Goal: Task Accomplishment & Management: Complete application form

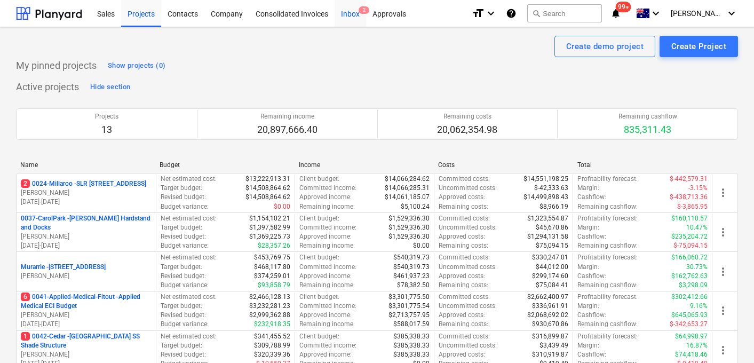
click at [361, 10] on span "2" at bounding box center [364, 9] width 11 height 7
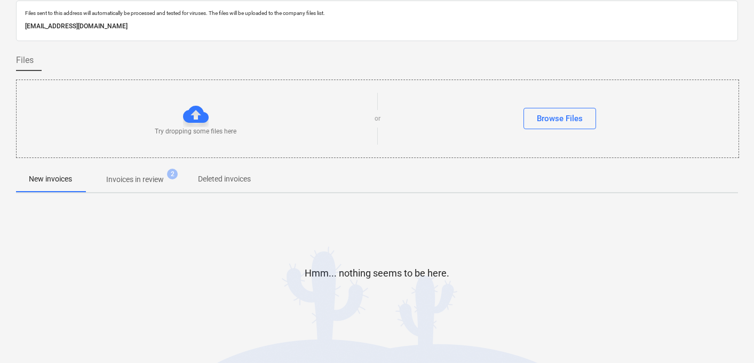
scroll to position [43, 0]
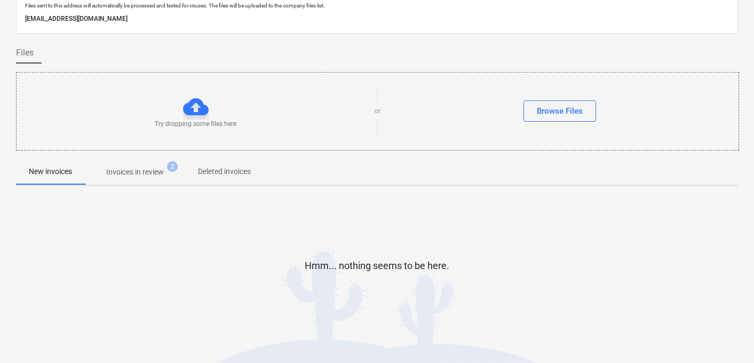
click at [132, 173] on p "Invoices in review" at bounding box center [135, 171] width 58 height 11
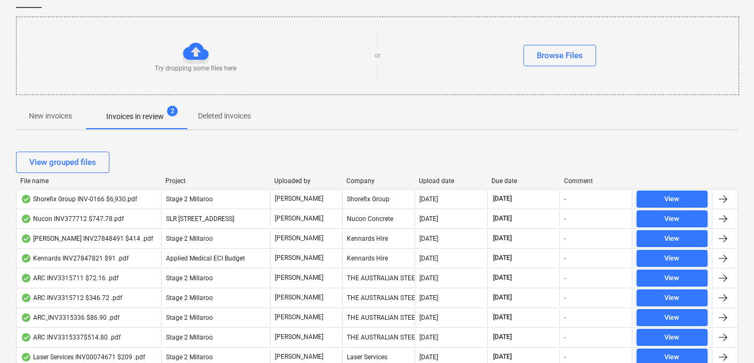
scroll to position [117, 0]
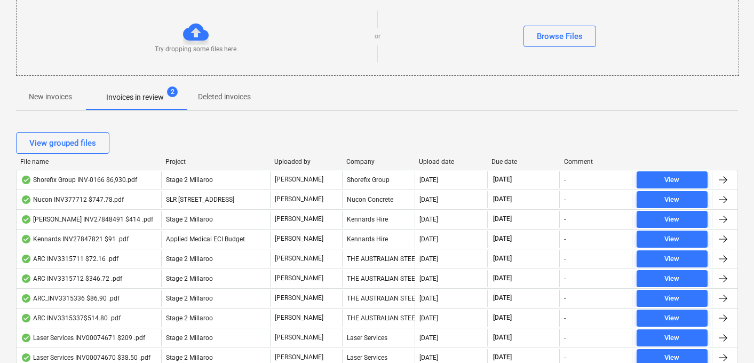
click at [508, 158] on div "Due date" at bounding box center [523, 161] width 64 height 7
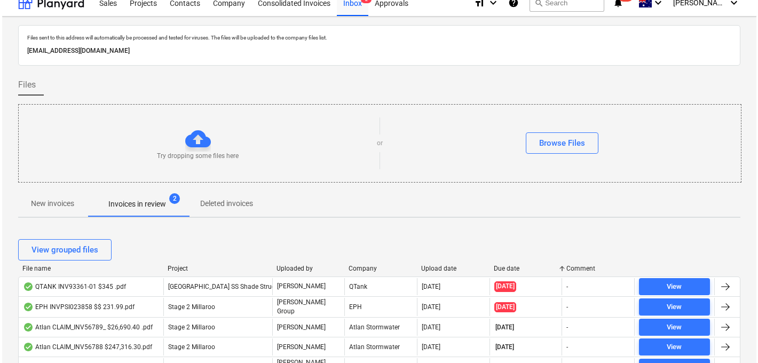
scroll to position [0, 0]
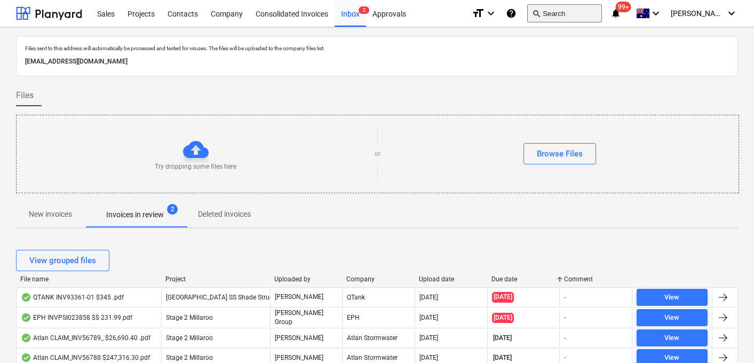
click at [596, 16] on button "search Search" at bounding box center [564, 13] width 75 height 18
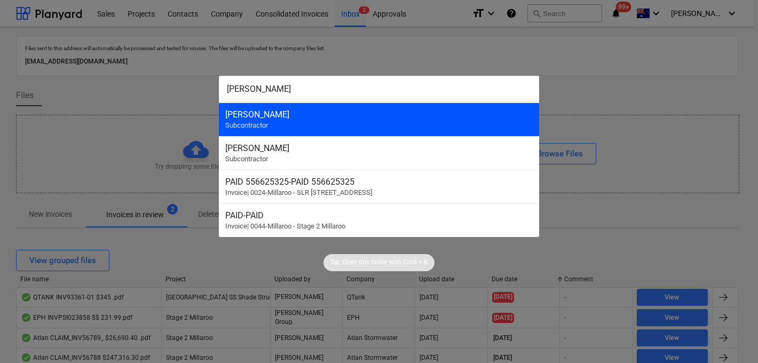
type input "[PERSON_NAME]"
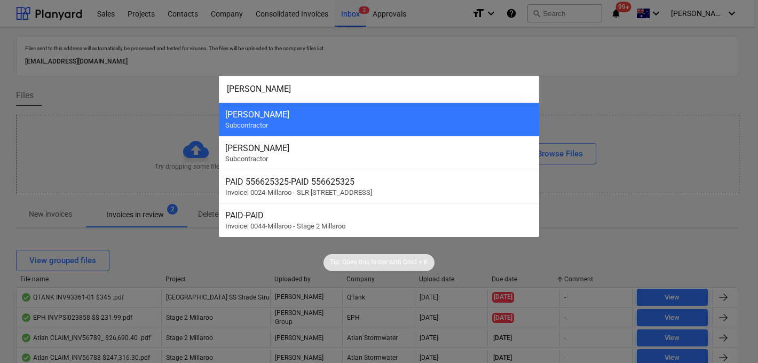
click at [365, 107] on div "[PERSON_NAME] Subcontractor" at bounding box center [379, 119] width 320 height 34
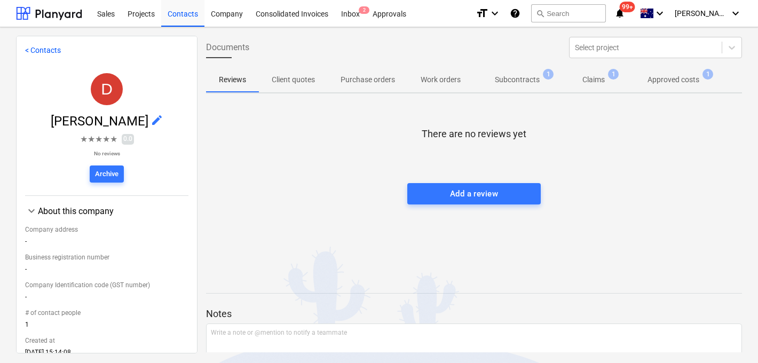
click at [665, 83] on p "Approved costs" at bounding box center [673, 79] width 52 height 11
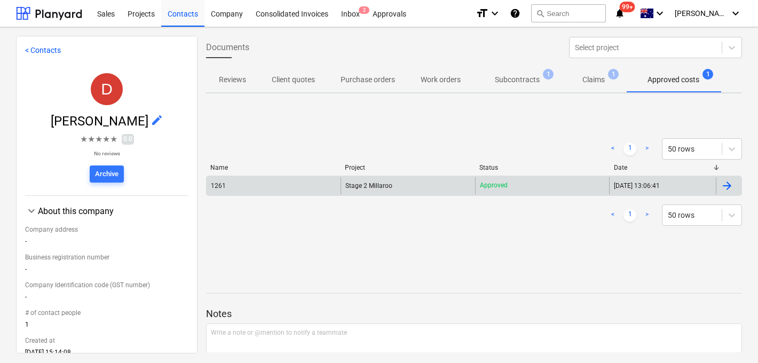
click at [222, 185] on div "1261" at bounding box center [218, 185] width 15 height 7
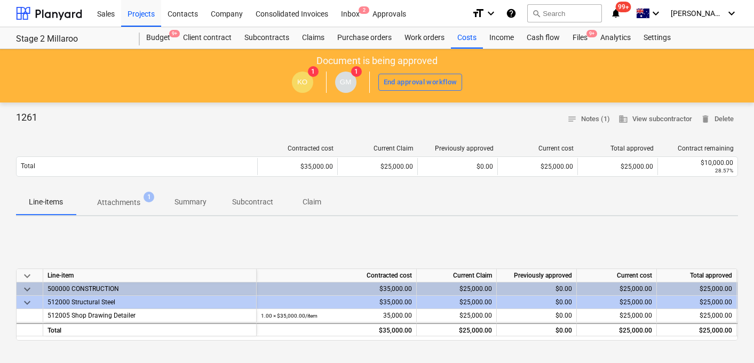
click at [128, 202] on p "Attachments" at bounding box center [118, 202] width 43 height 11
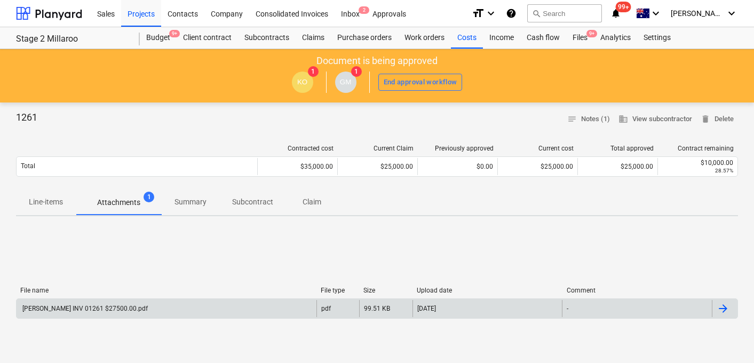
click at [94, 307] on div "[PERSON_NAME] INV 01261 $27500.00.pdf" at bounding box center [84, 308] width 127 height 7
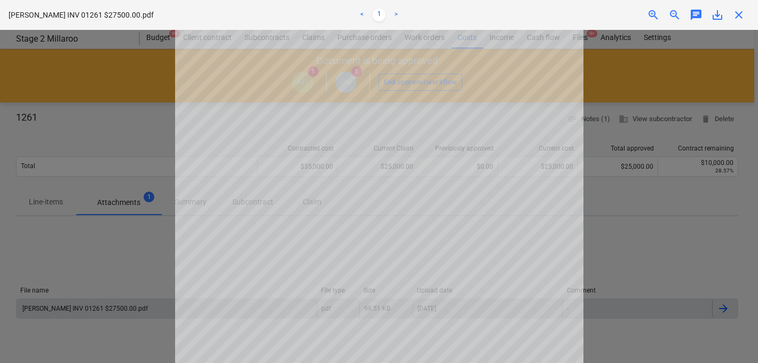
click at [716, 15] on span "save_alt" at bounding box center [717, 15] width 13 height 13
click at [710, 19] on div "save_alt" at bounding box center [716, 15] width 21 height 13
click at [719, 12] on span "save_alt" at bounding box center [717, 15] width 13 height 13
click at [745, 14] on div "close" at bounding box center [738, 15] width 21 height 13
click at [732, 15] on div "close" at bounding box center [738, 15] width 21 height 13
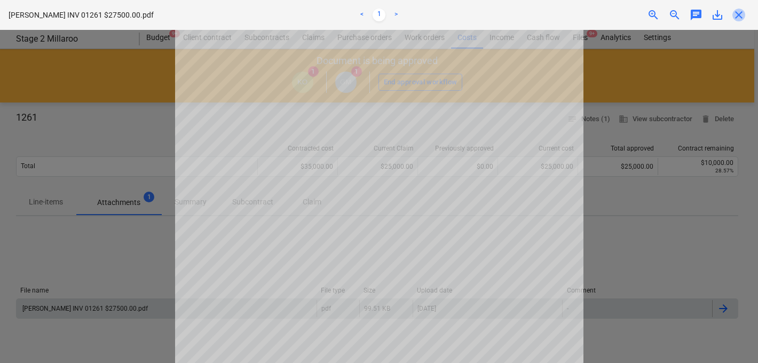
click at [735, 14] on span "close" at bounding box center [738, 15] width 13 height 13
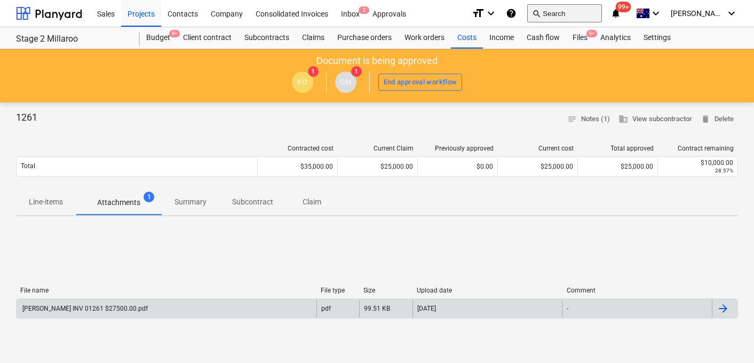
click at [586, 10] on button "search Search" at bounding box center [564, 13] width 75 height 18
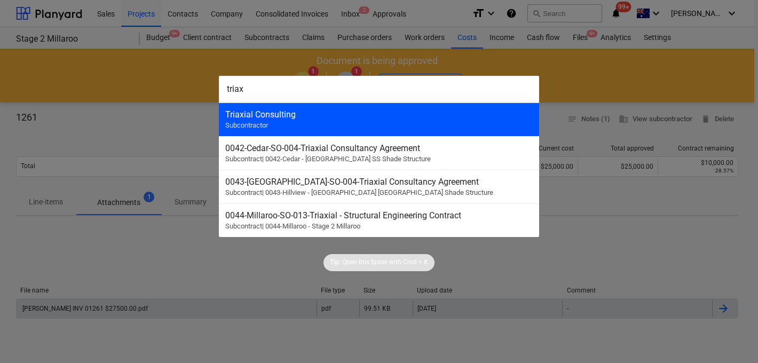
type input "triax"
click at [338, 115] on div "Triaxial Consulting" at bounding box center [378, 114] width 307 height 10
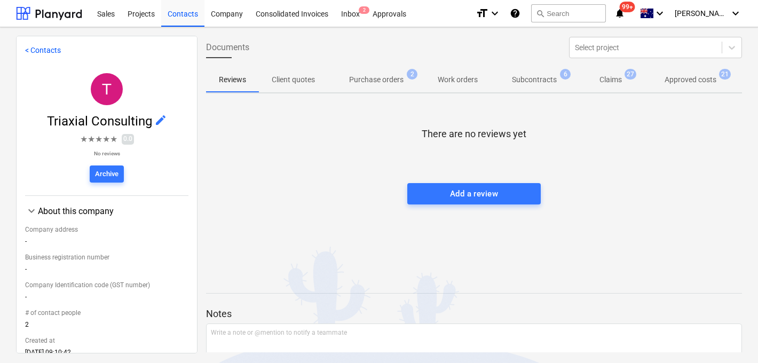
click at [708, 81] on p "Approved costs" at bounding box center [690, 79] width 52 height 11
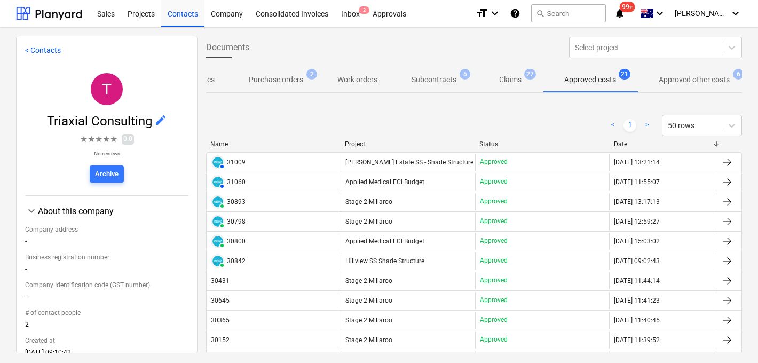
click at [685, 82] on p "Approved other costs" at bounding box center [693, 79] width 71 height 11
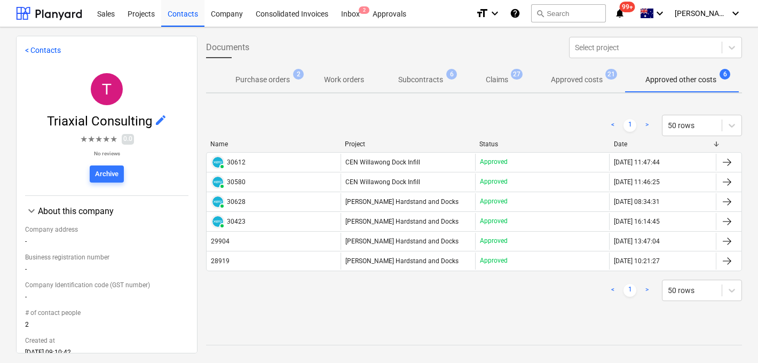
scroll to position [0, 114]
click at [578, 80] on p "Approved costs" at bounding box center [577, 79] width 52 height 11
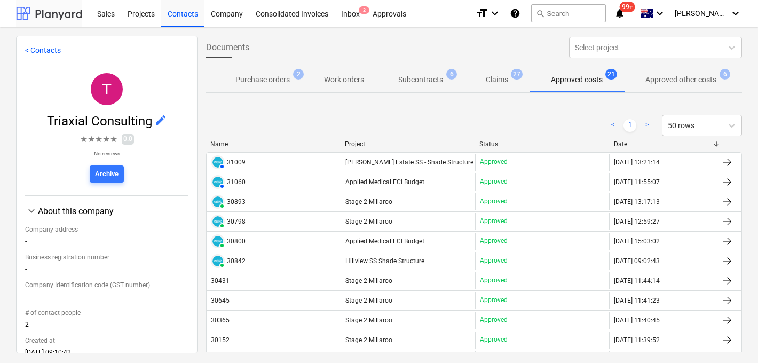
click at [51, 17] on div at bounding box center [49, 13] width 66 height 27
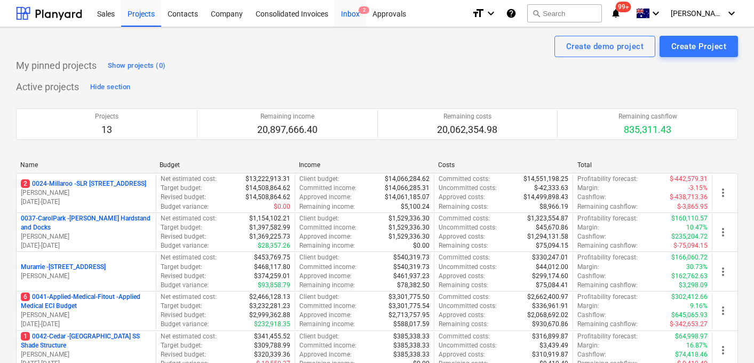
click at [350, 15] on div "Inbox 2" at bounding box center [350, 12] width 31 height 27
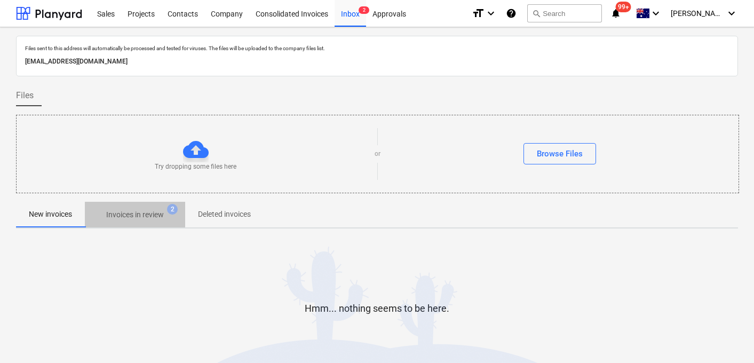
click at [119, 219] on p "Invoices in review" at bounding box center [135, 214] width 58 height 11
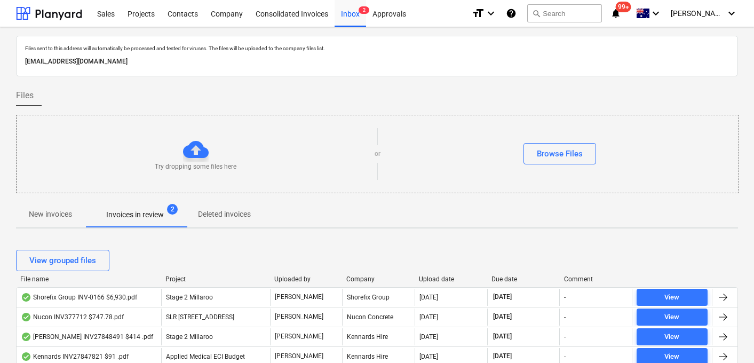
scroll to position [95, 0]
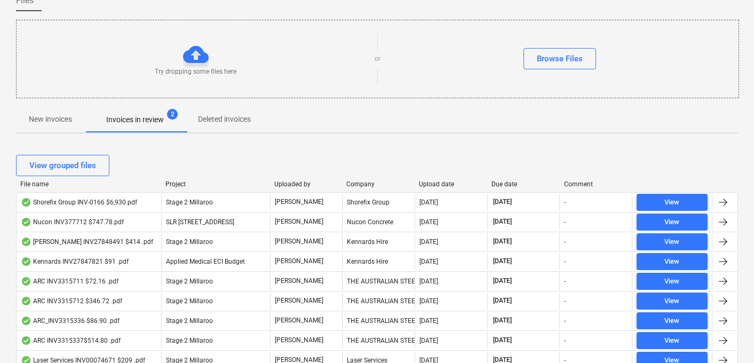
click at [510, 182] on div "Due date" at bounding box center [523, 183] width 64 height 7
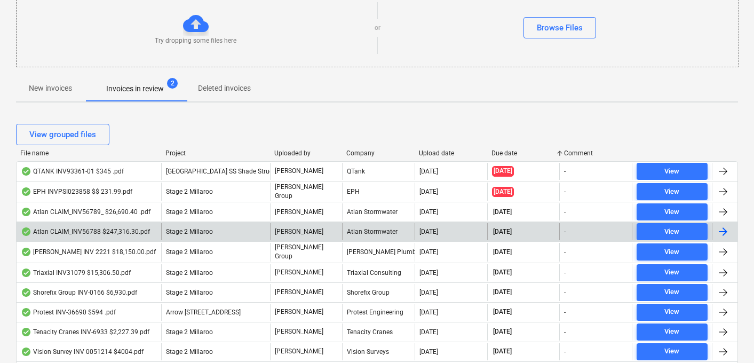
scroll to position [126, 0]
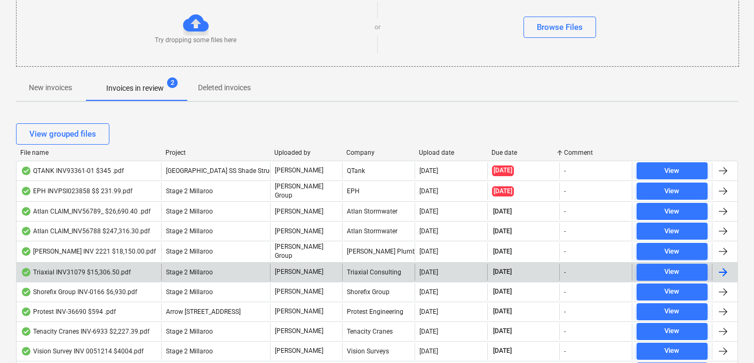
click at [110, 271] on div "Triaxial INV31079 $15,306.50.pdf" at bounding box center [76, 272] width 110 height 9
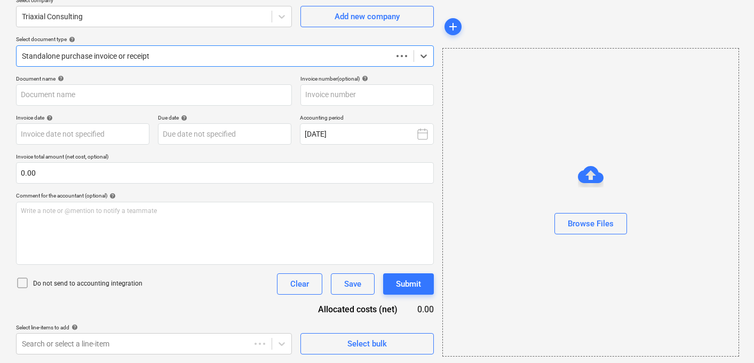
scroll to position [91, 0]
type input "31079"
type input "[DATE]"
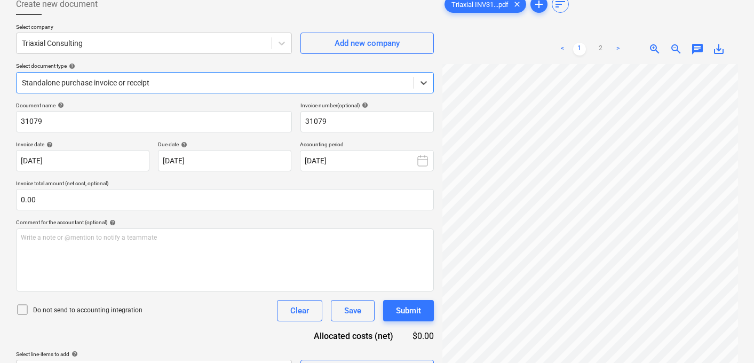
scroll to position [58, 0]
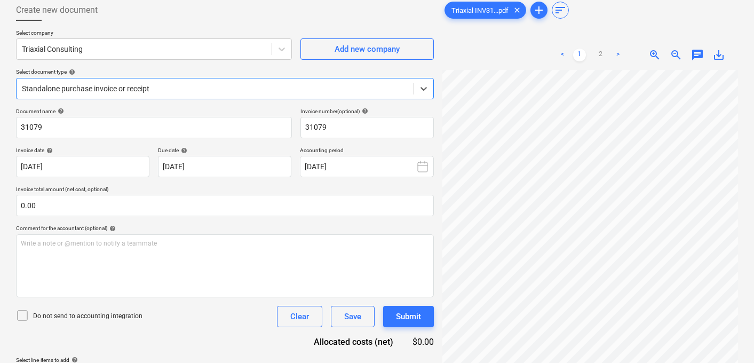
click at [716, 57] on span "save_alt" at bounding box center [718, 55] width 13 height 13
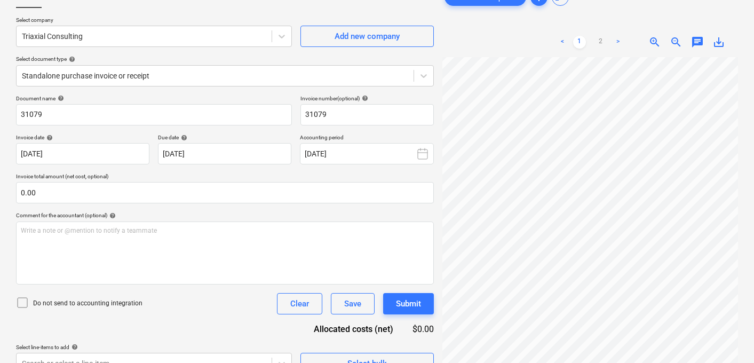
scroll to position [0, 0]
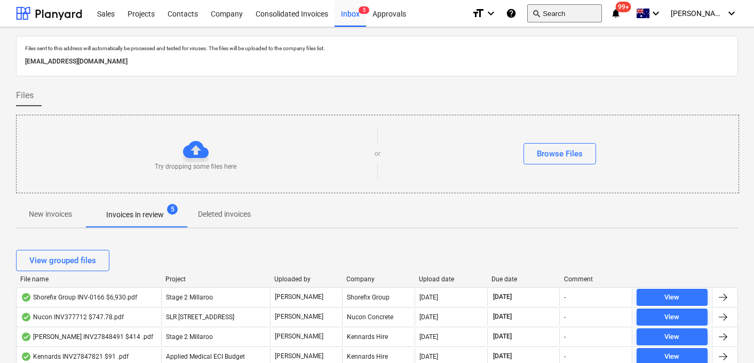
click at [585, 16] on button "search Search" at bounding box center [564, 13] width 75 height 18
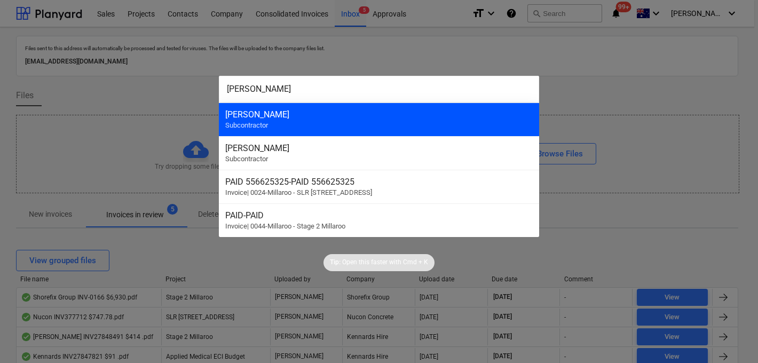
type input "[PERSON_NAME]"
click at [376, 116] on div "[PERSON_NAME]" at bounding box center [378, 114] width 307 height 10
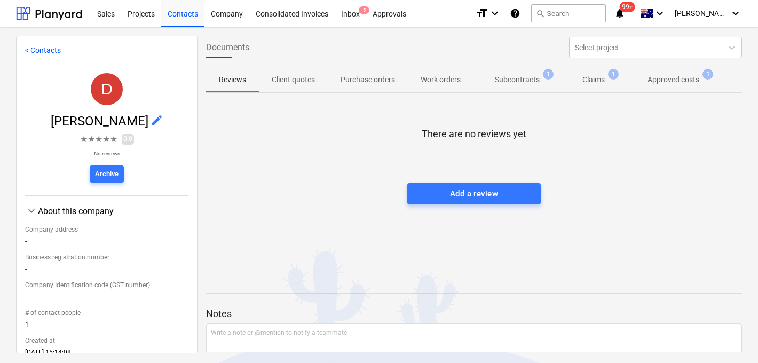
click at [670, 83] on p "Approved costs" at bounding box center [673, 79] width 52 height 11
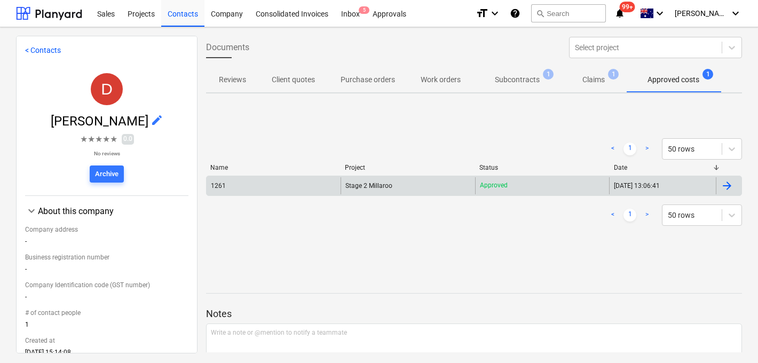
click at [231, 188] on div "1261" at bounding box center [273, 185] width 134 height 17
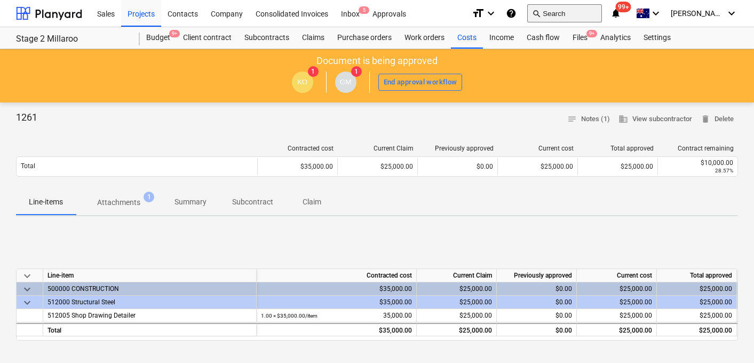
click at [578, 13] on button "search Search" at bounding box center [564, 13] width 75 height 18
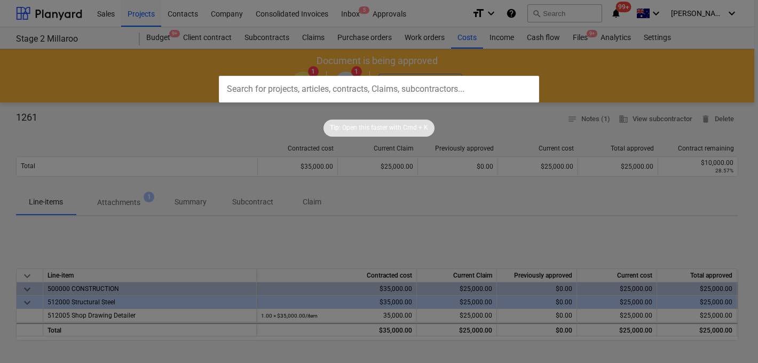
click at [253, 131] on div "Tip: Open this faster with Cmd + K" at bounding box center [379, 119] width 758 height 34
click at [294, 113] on div "Tip: Open this faster with Cmd + K" at bounding box center [379, 119] width 758 height 34
click at [393, 181] on div at bounding box center [379, 181] width 758 height 363
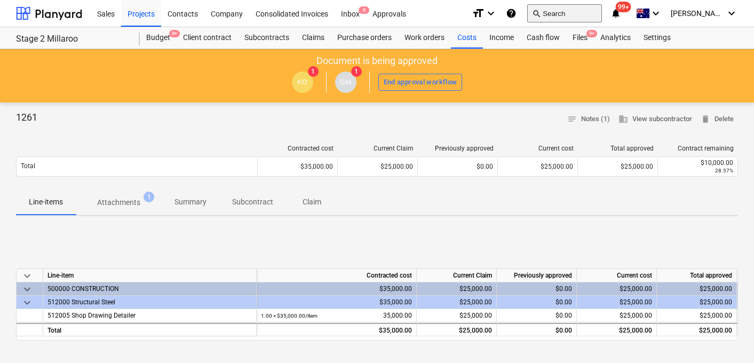
click at [571, 19] on button "search Search" at bounding box center [564, 13] width 75 height 18
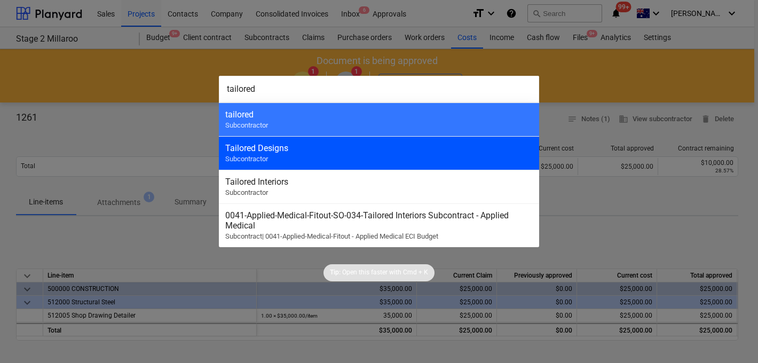
type input "tailored"
click at [316, 148] on div "Tailored Designs" at bounding box center [378, 148] width 307 height 10
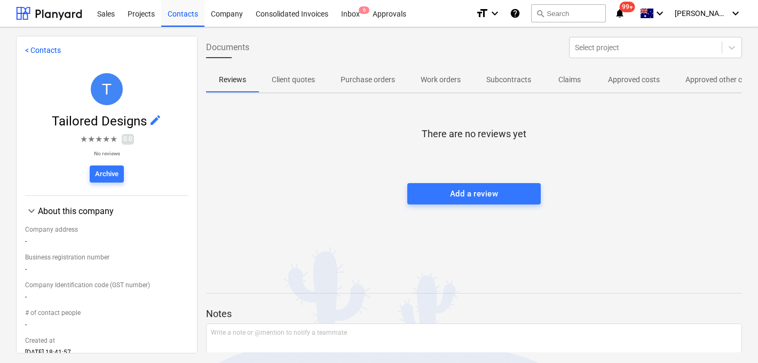
click at [696, 77] on p "Approved other costs" at bounding box center [720, 79] width 71 height 11
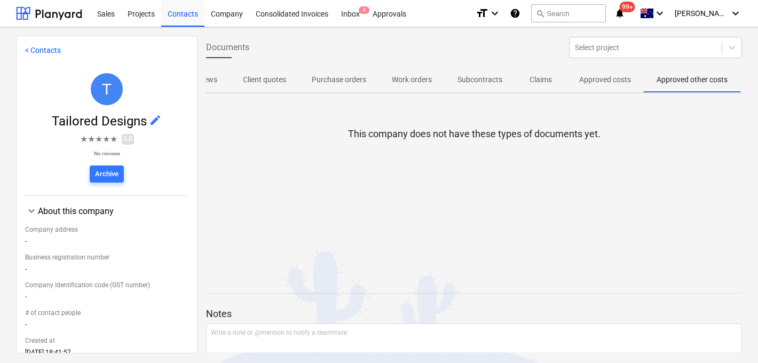
scroll to position [0, 31]
click at [608, 69] on button "Approved costs" at bounding box center [602, 80] width 77 height 26
click at [544, 75] on p "Claims" at bounding box center [539, 79] width 26 height 11
click at [574, 14] on button "search Search" at bounding box center [568, 13] width 75 height 18
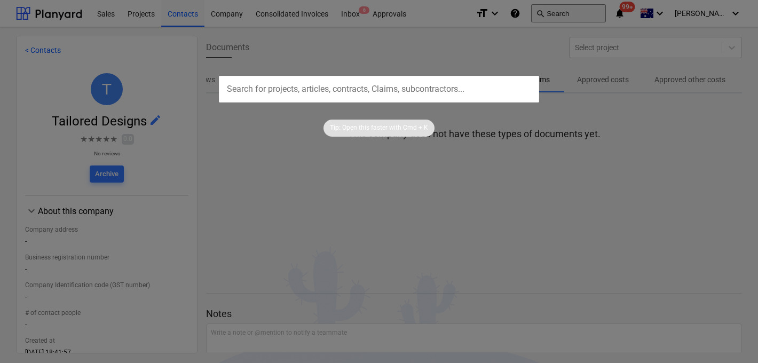
type input "5"
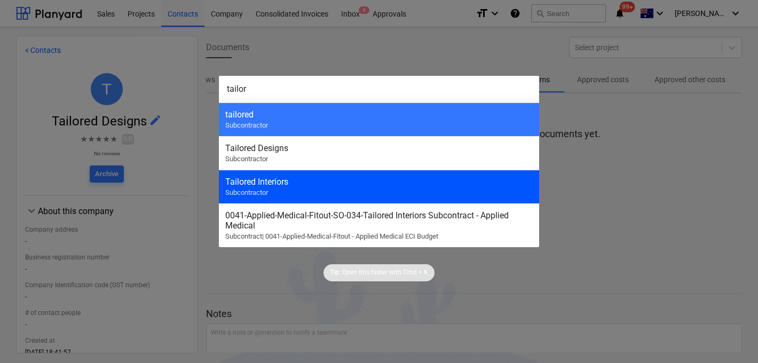
type input "tailor"
click at [314, 188] on div "Tailored Interiors Subcontractor" at bounding box center [379, 187] width 320 height 34
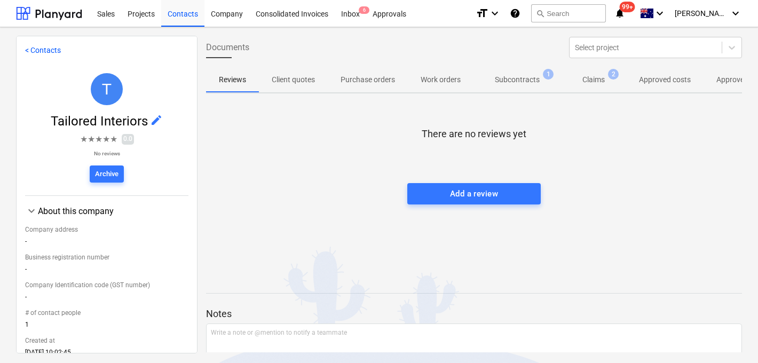
click at [594, 84] on p "Claims" at bounding box center [593, 79] width 22 height 11
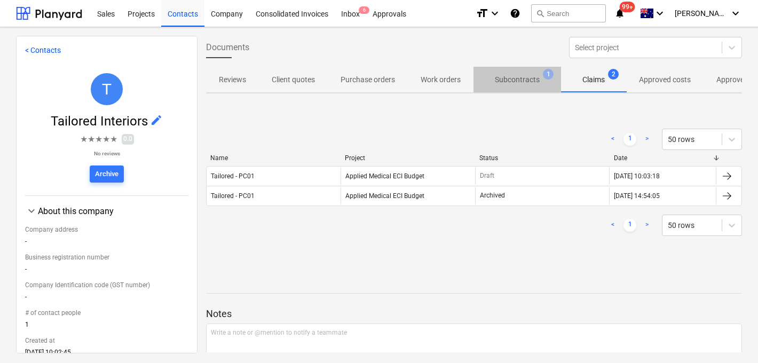
click at [533, 83] on p "Subcontracts" at bounding box center [517, 79] width 45 height 11
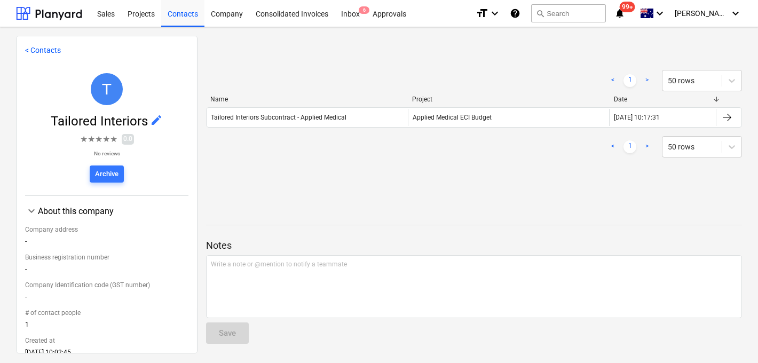
scroll to position [26, 0]
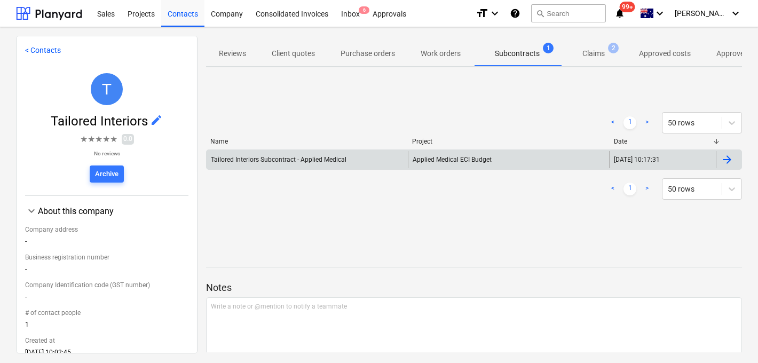
click at [311, 158] on div "Tailored Interiors Subcontract - Applied Medical" at bounding box center [279, 159] width 136 height 7
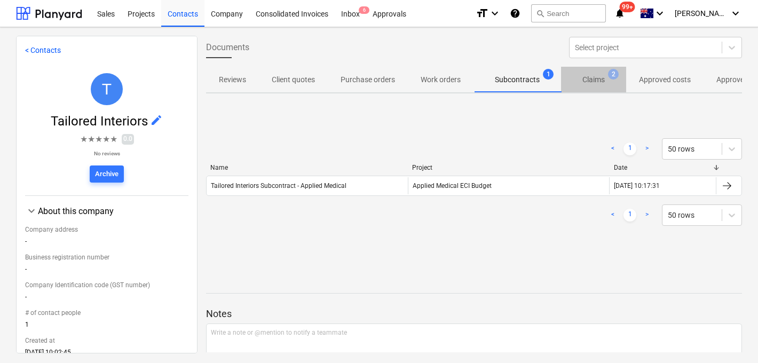
click at [595, 78] on p "Claims" at bounding box center [593, 79] width 22 height 11
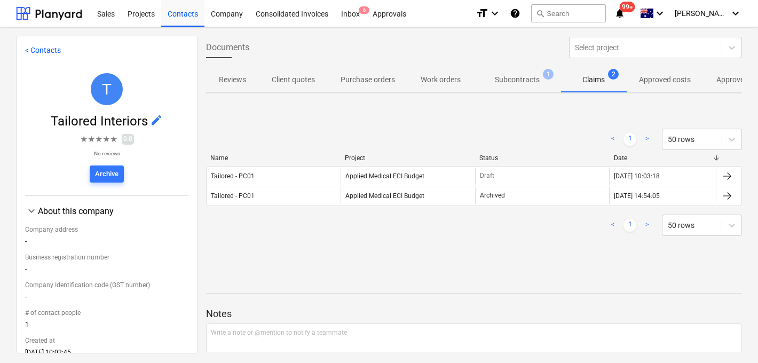
click at [331, 244] on div "< 1 > 50 rows Name Project Status Date Tailored - PC01 Applied Medical ECI Budg…" at bounding box center [474, 182] width 536 height 133
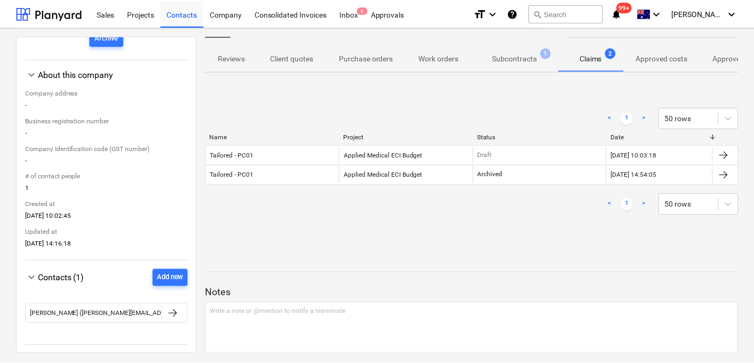
scroll to position [121, 0]
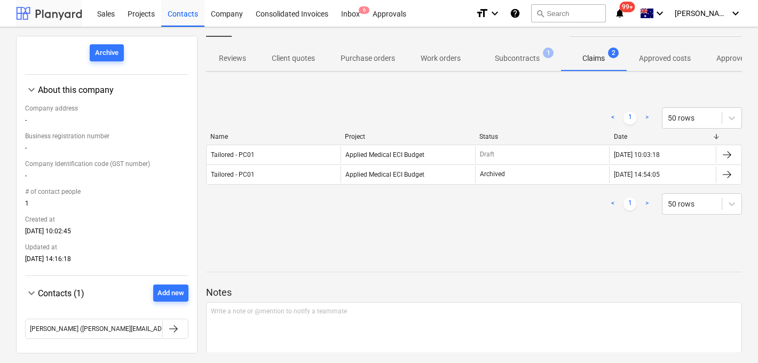
click at [44, 20] on div at bounding box center [49, 13] width 66 height 27
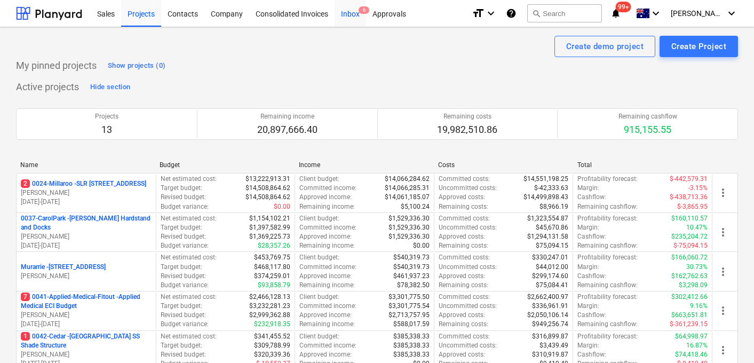
click at [362, 16] on div "Inbox 6" at bounding box center [350, 12] width 31 height 27
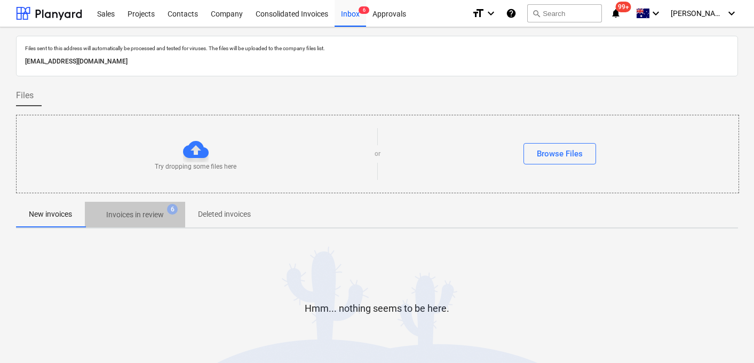
click at [148, 219] on p "Invoices in review" at bounding box center [135, 214] width 58 height 11
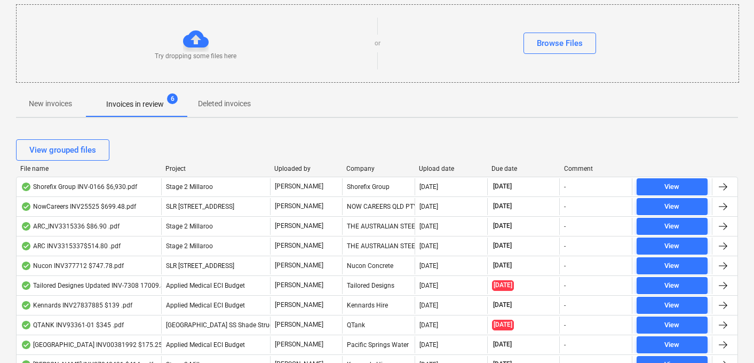
scroll to position [125, 0]
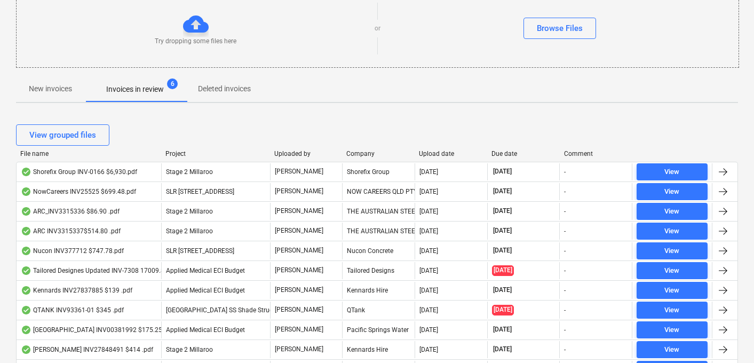
click at [436, 153] on div "Upload date" at bounding box center [451, 153] width 64 height 7
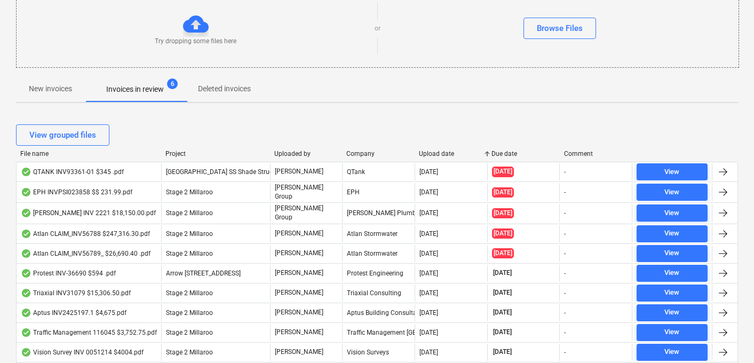
click at [436, 153] on div "Upload date" at bounding box center [451, 153] width 64 height 7
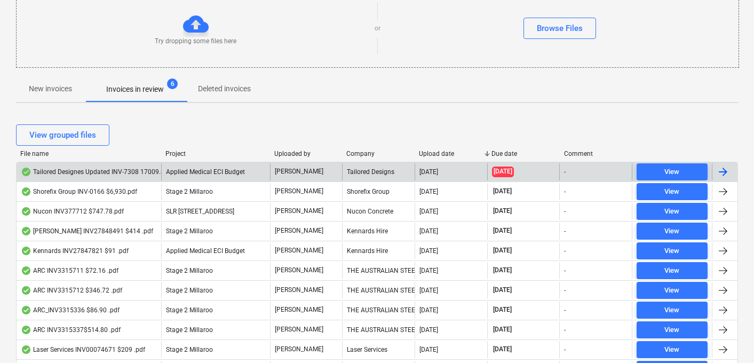
click at [113, 172] on div "Tailored Designes Updated INV-7308 17009.86 .pdf" at bounding box center [101, 172] width 160 height 9
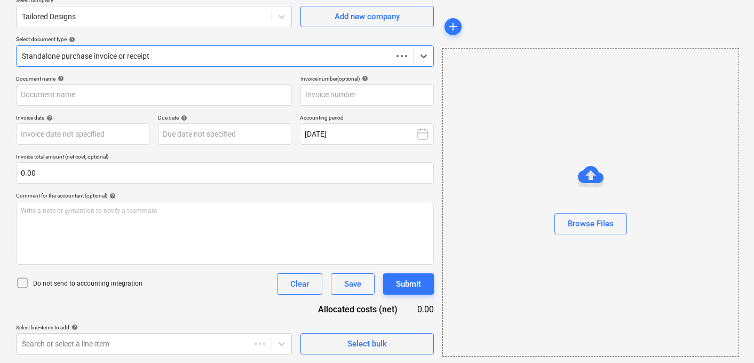
scroll to position [91, 0]
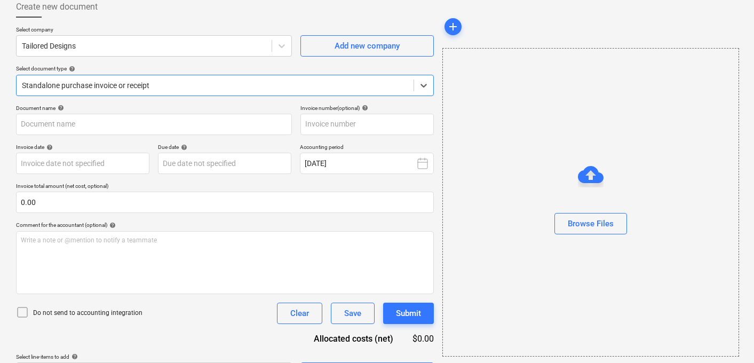
type input "INV-7308"
type input "[DATE]"
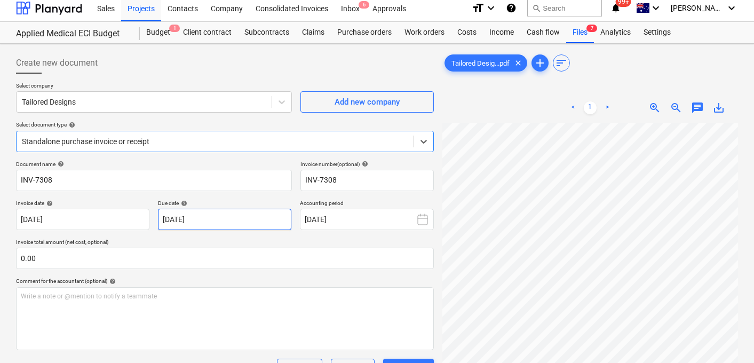
scroll to position [0, 0]
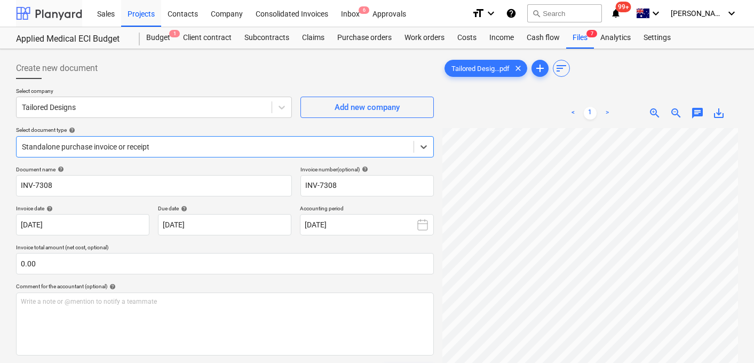
click at [49, 17] on div at bounding box center [49, 13] width 66 height 27
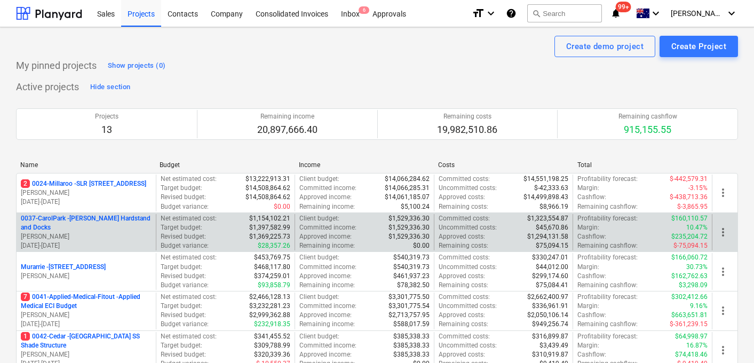
scroll to position [40, 0]
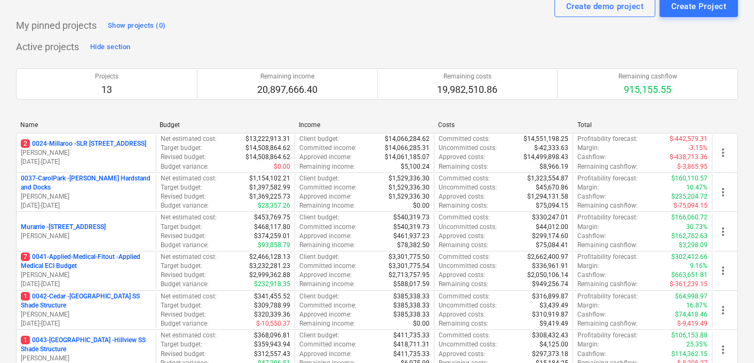
click at [164, 44] on div "Active projects Hide section Projects 13 Remaining income 20,897,666.40 Remaini…" at bounding box center [377, 347] width 722 height 618
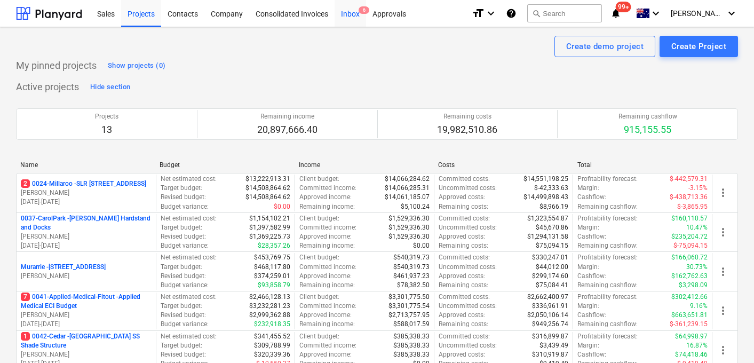
click at [346, 13] on div "Inbox 6" at bounding box center [350, 12] width 31 height 27
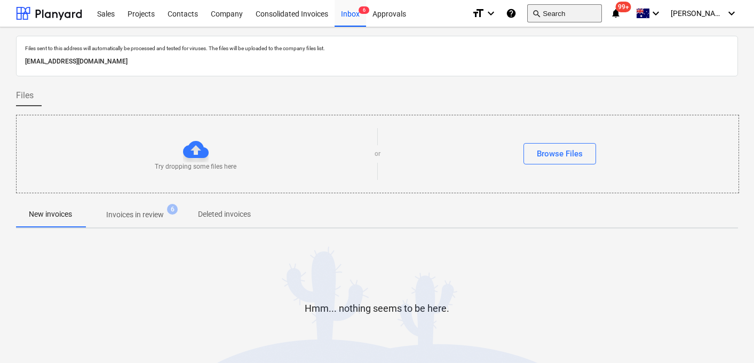
click at [594, 12] on button "search Search" at bounding box center [564, 13] width 75 height 18
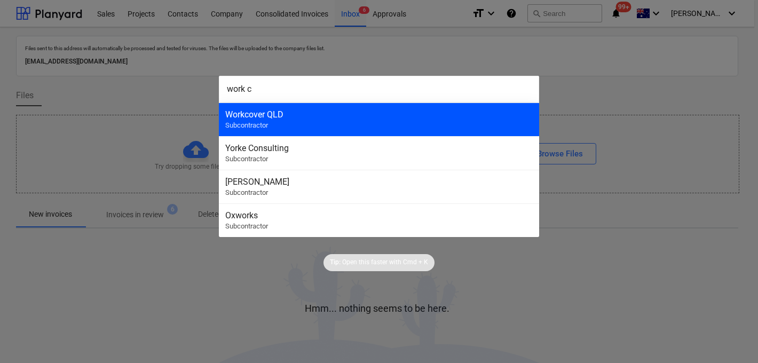
type input "work c"
click at [346, 127] on div "Workcover QLD Subcontractor" at bounding box center [379, 119] width 320 height 34
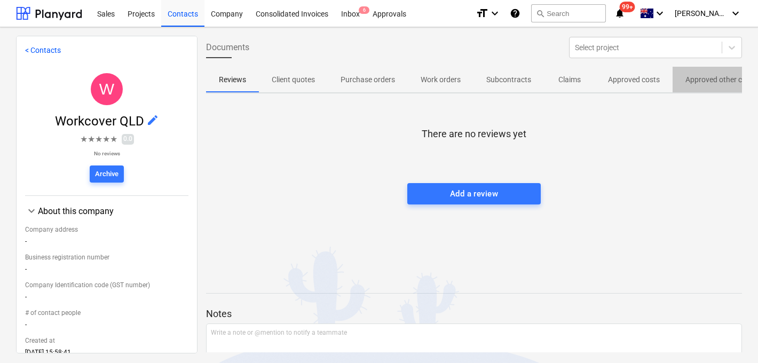
click at [698, 75] on p "Approved other costs" at bounding box center [720, 79] width 71 height 11
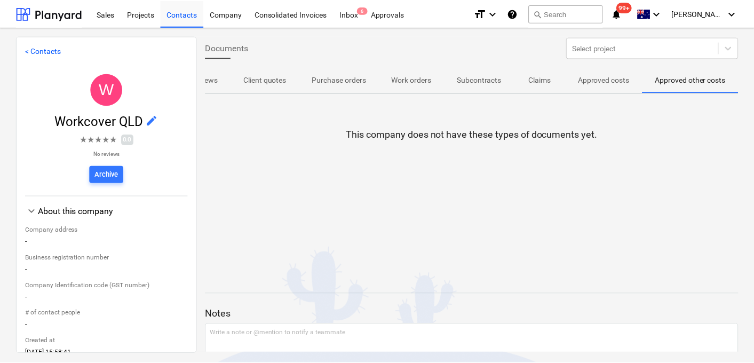
scroll to position [0, 31]
click at [587, 82] on p "Approved costs" at bounding box center [603, 79] width 52 height 11
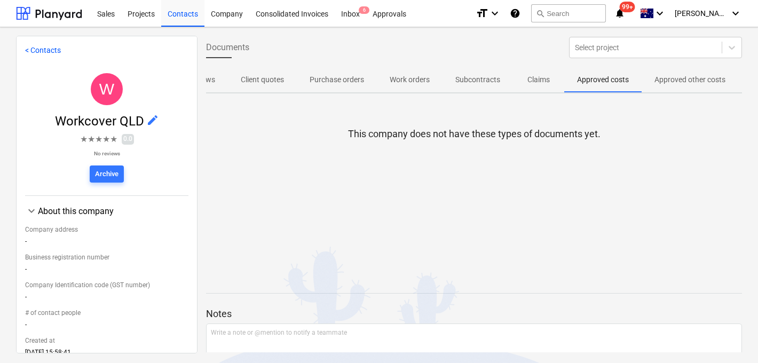
click at [528, 79] on p "Claims" at bounding box center [539, 79] width 26 height 11
click at [44, 11] on div at bounding box center [49, 13] width 66 height 27
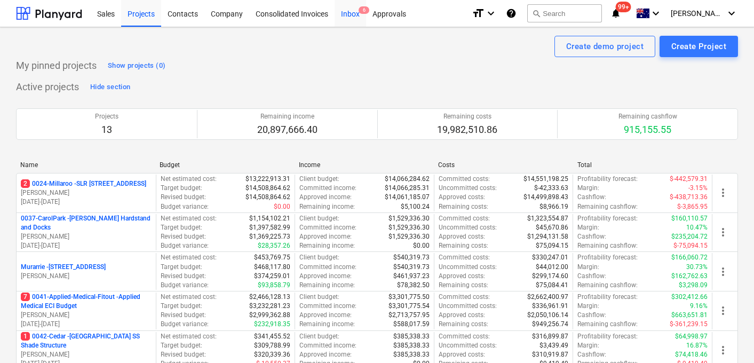
click at [344, 17] on div "Inbox 6" at bounding box center [350, 12] width 31 height 27
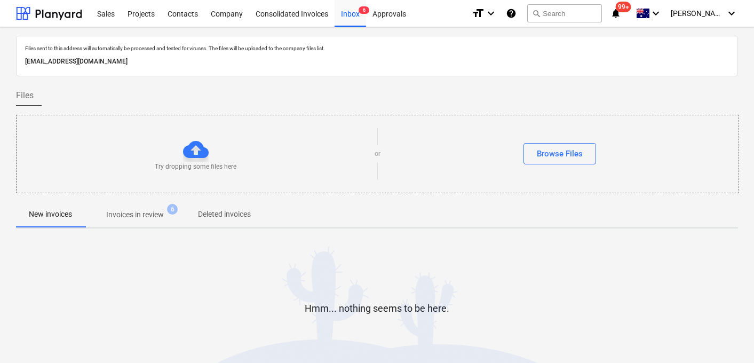
click at [137, 218] on p "Invoices in review" at bounding box center [135, 214] width 58 height 11
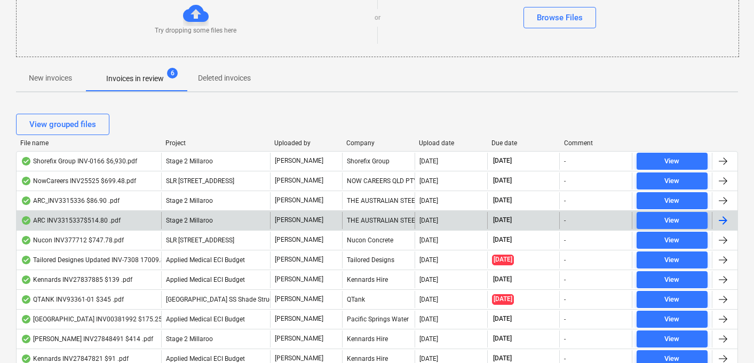
scroll to position [141, 0]
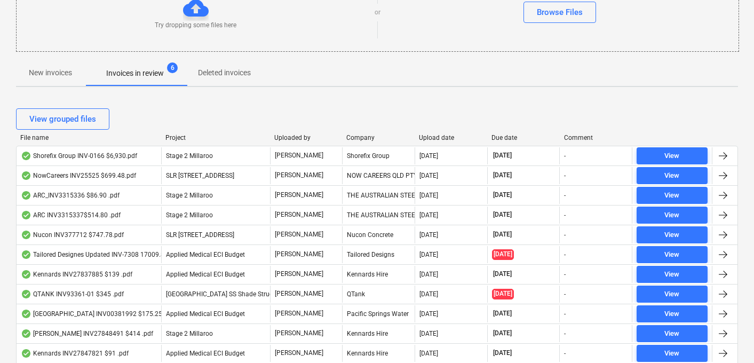
click at [499, 138] on div "Due date" at bounding box center [523, 137] width 64 height 7
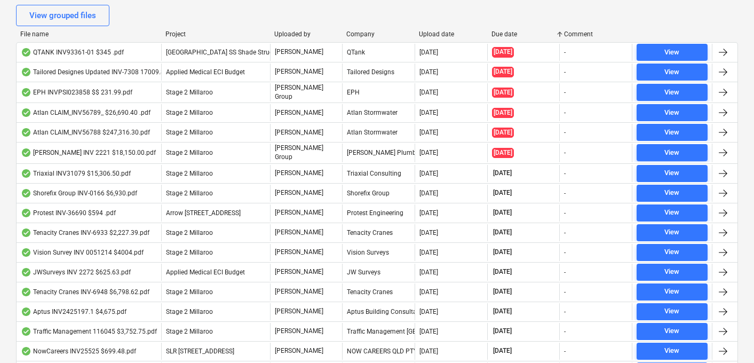
scroll to position [246, 0]
